Goal: Transaction & Acquisition: Subscribe to service/newsletter

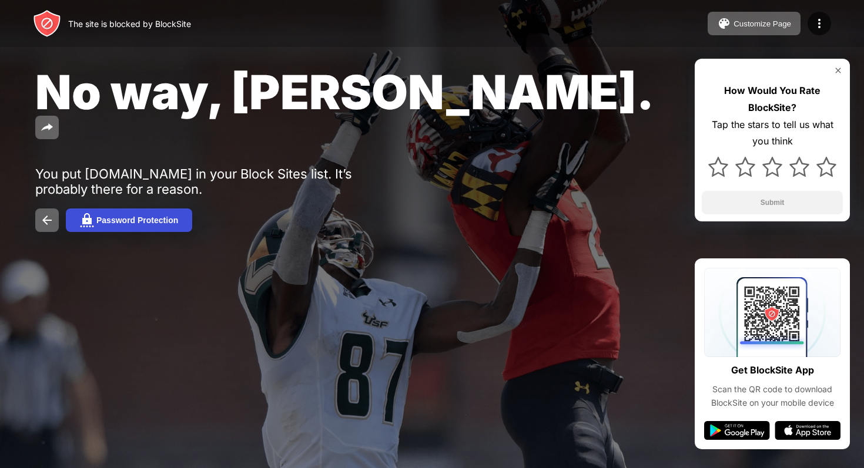
click at [168, 209] on button "Password Protection" at bounding box center [129, 221] width 126 height 24
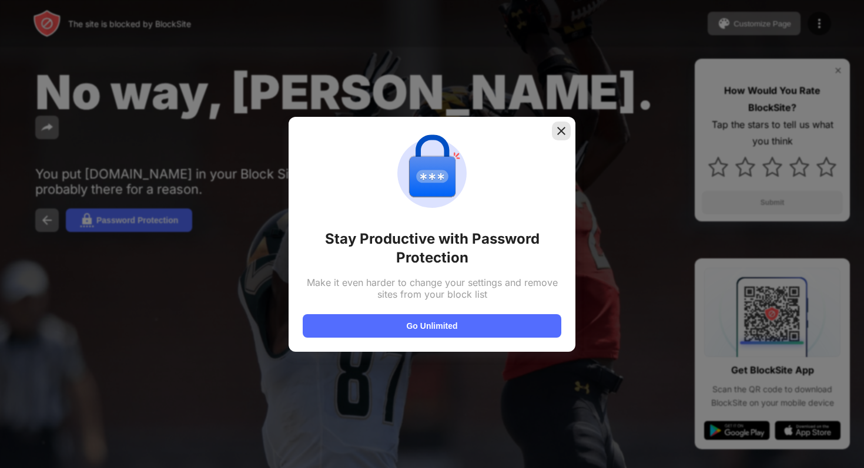
click at [560, 132] on img at bounding box center [561, 131] width 12 height 12
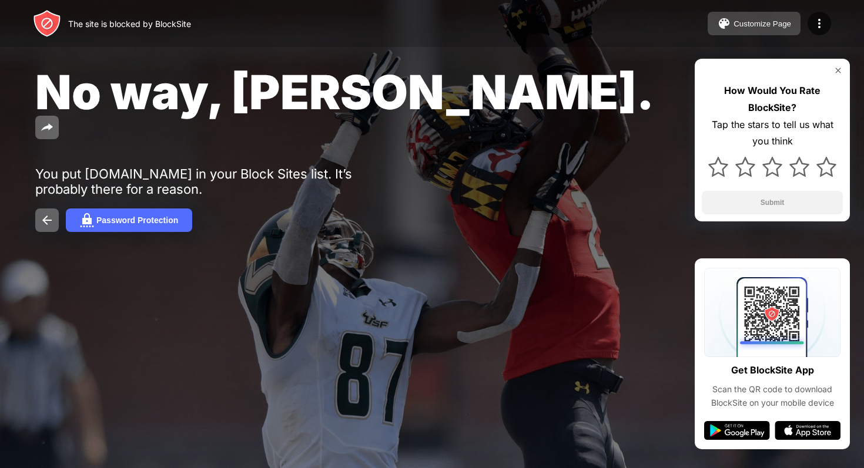
click at [762, 21] on div "Customize Page" at bounding box center [763, 23] width 58 height 9
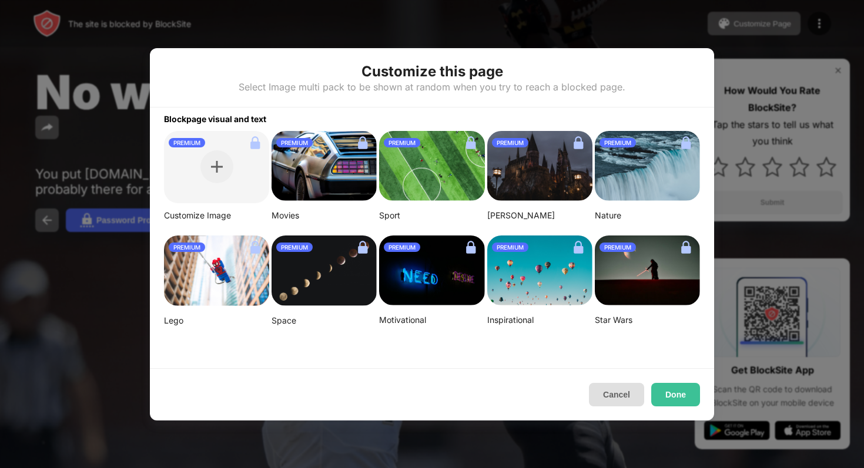
click at [622, 400] on button "Cancel" at bounding box center [616, 395] width 55 height 24
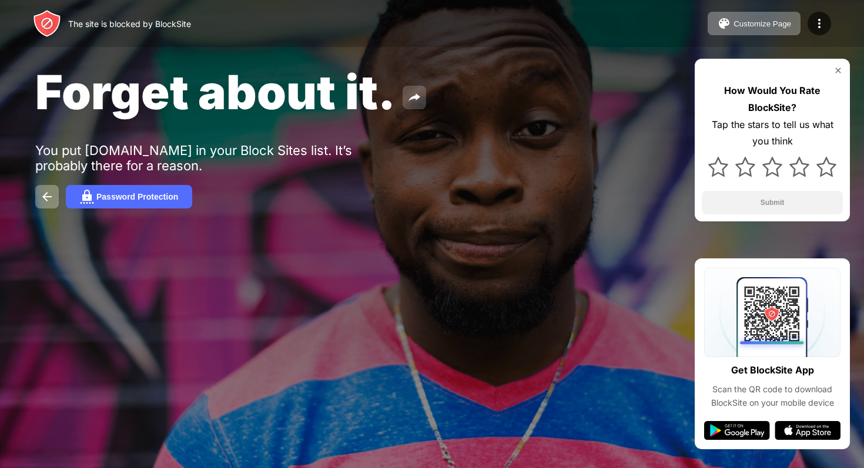
click at [413, 101] on img at bounding box center [414, 98] width 14 height 14
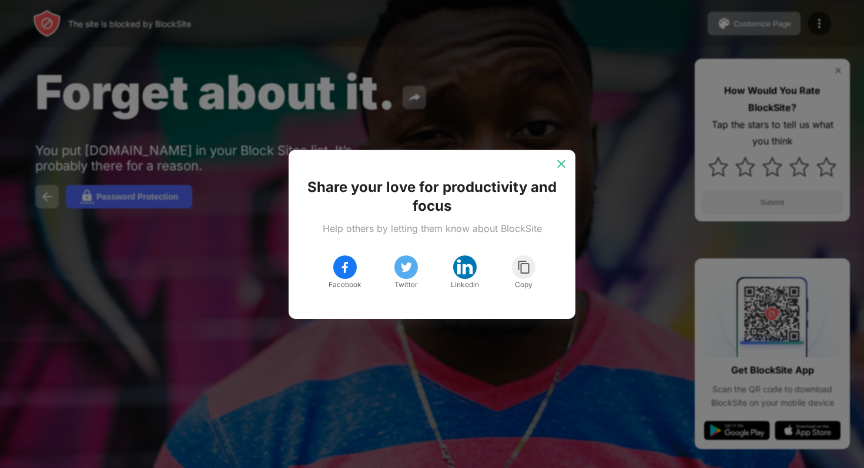
click at [561, 156] on div at bounding box center [561, 164] width 19 height 19
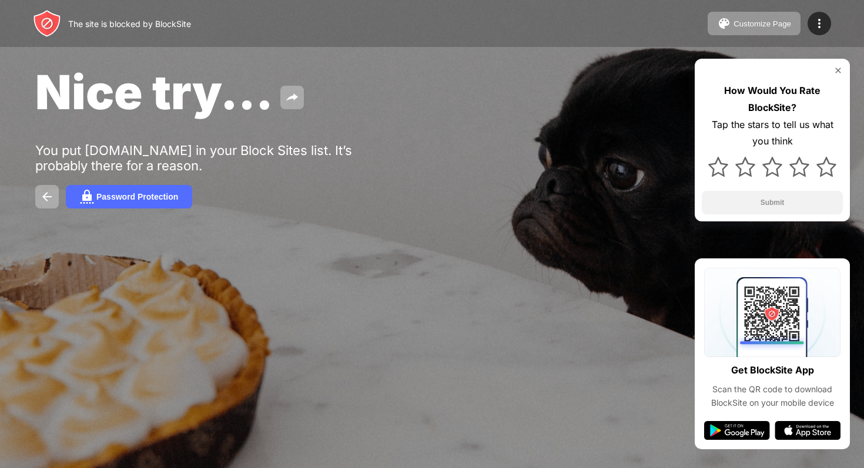
click at [777, 78] on div "How Would You Rate BlockSite? Tap the stars to tell us what you think Submit" at bounding box center [772, 140] width 155 height 163
click at [142, 201] on div "Password Protection" at bounding box center [137, 196] width 82 height 9
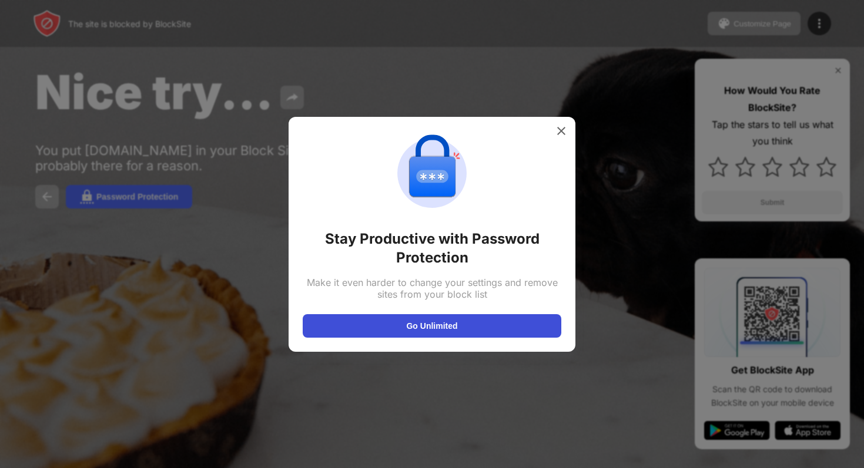
click at [431, 324] on button "Go Unlimited" at bounding box center [432, 326] width 259 height 24
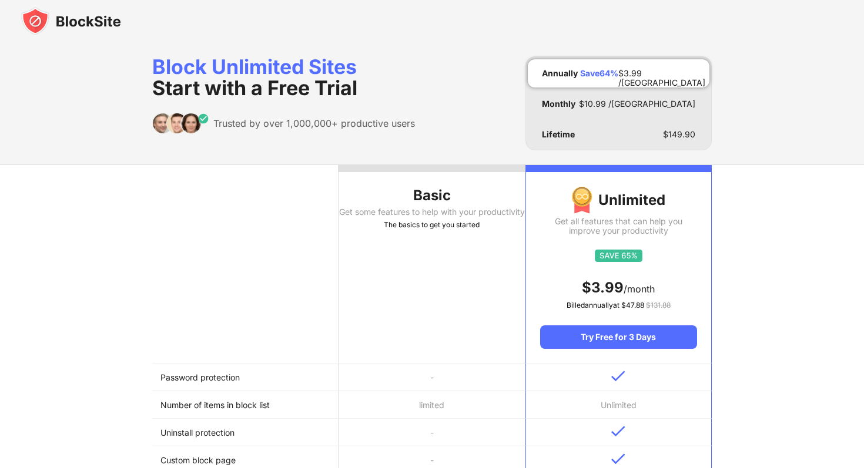
click at [237, 112] on div "Block Unlimited Sites Start with a Free Trial Trusted by over 1,000,000+ produc…" at bounding box center [283, 103] width 263 height 94
click at [399, 264] on th "Basic Get some features to help with your productivity The basics to get you st…" at bounding box center [432, 264] width 186 height 199
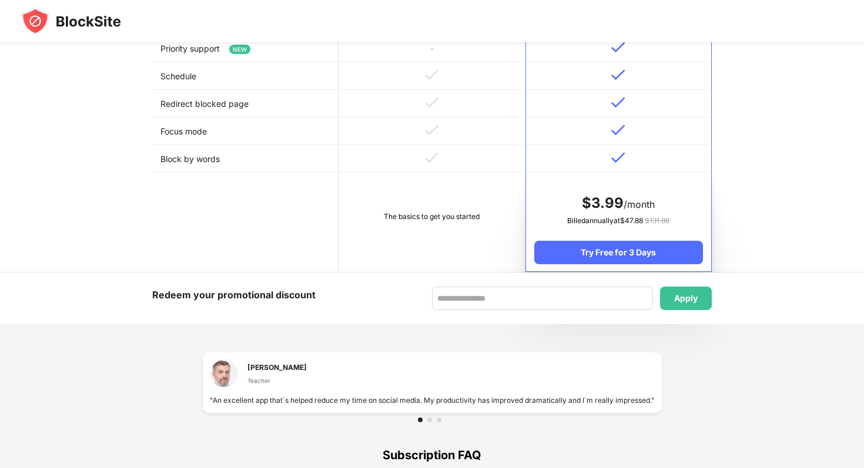
scroll to position [567, 0]
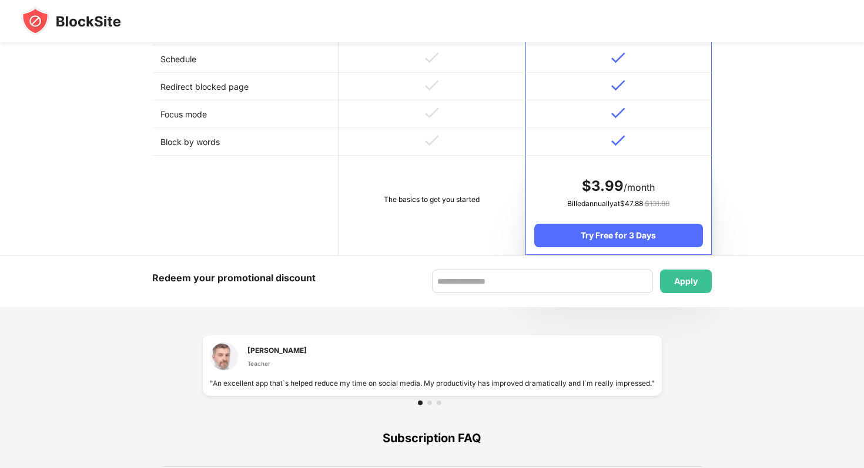
click at [403, 210] on td "The basics to get you started" at bounding box center [432, 205] width 186 height 99
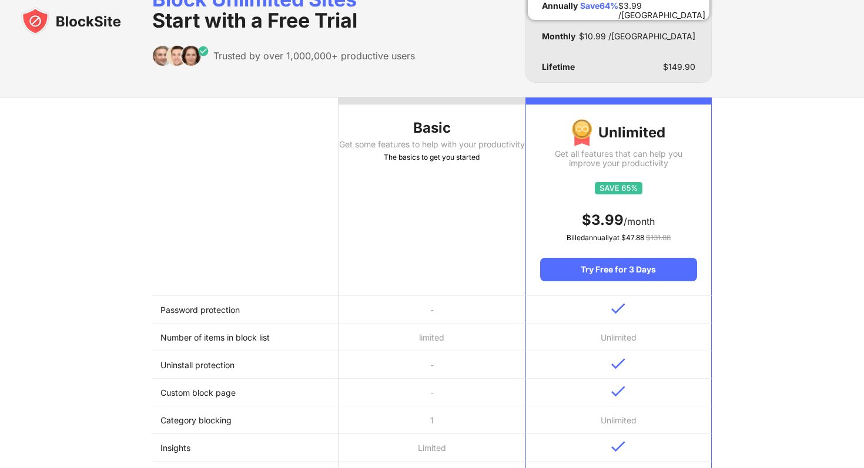
scroll to position [0, 0]
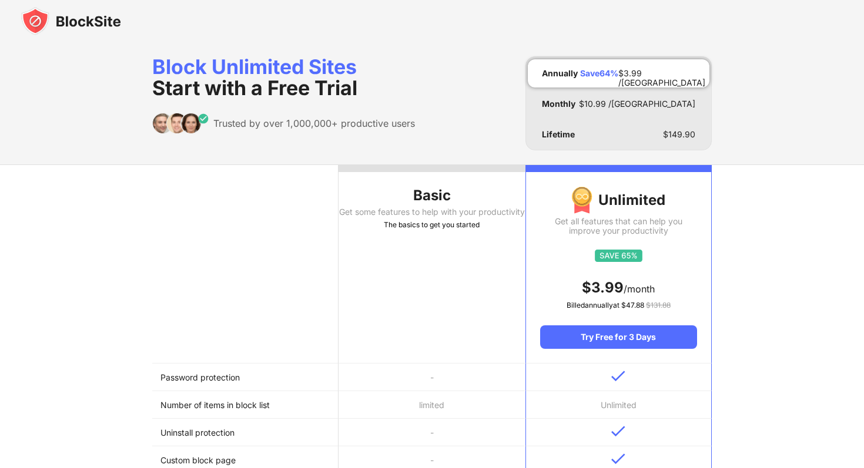
click at [39, 14] on img at bounding box center [71, 21] width 100 height 28
